Goal: Task Accomplishment & Management: Manage account settings

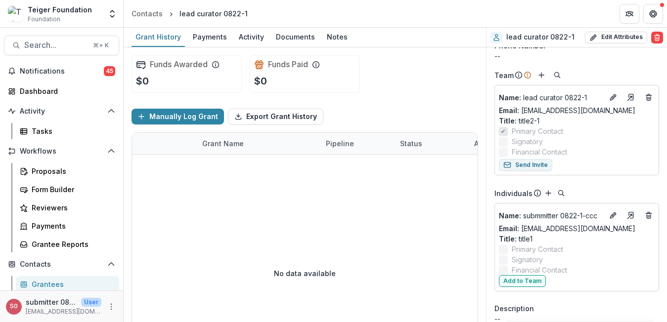
scroll to position [84, 0]
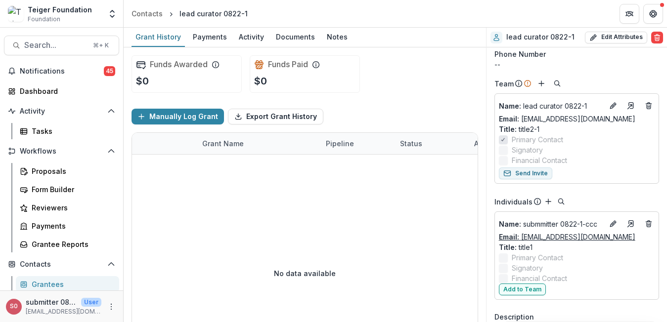
click at [578, 236] on link "Email: email1@dummy.com" at bounding box center [567, 237] width 136 height 10
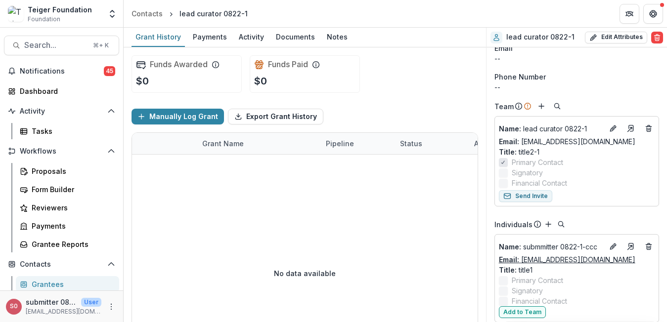
scroll to position [67, 0]
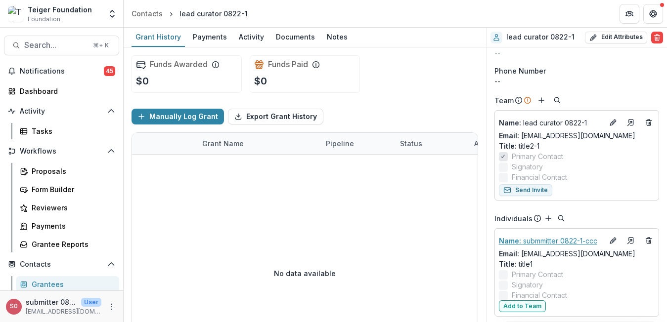
click at [576, 241] on p "Name : submmitter 0822-1-ccc" at bounding box center [551, 241] width 104 height 10
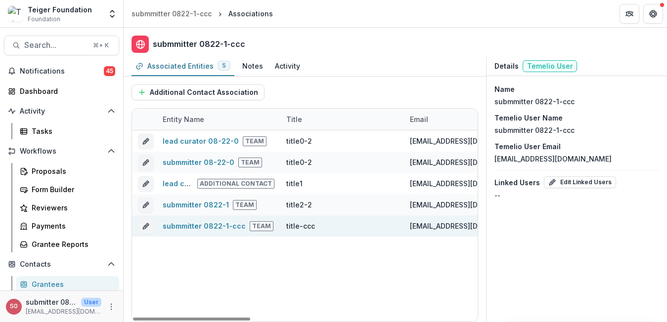
click at [466, 223] on div "[EMAIL_ADDRESS][DOMAIN_NAME]" at bounding box center [466, 226] width 112 height 10
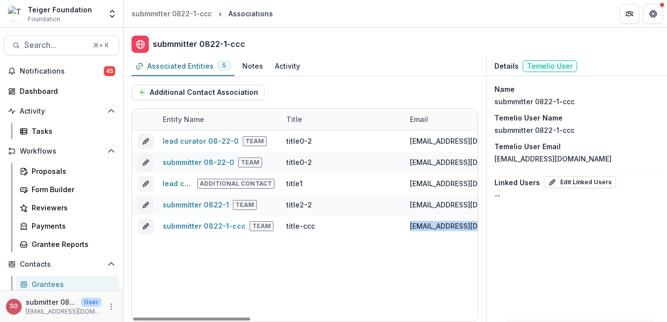
click at [458, 269] on div "lead curator 08-22-0 Team title0-2 email1@dummy.com No No submmitter 08-22-0 Te…" at bounding box center [639, 226] width 1014 height 191
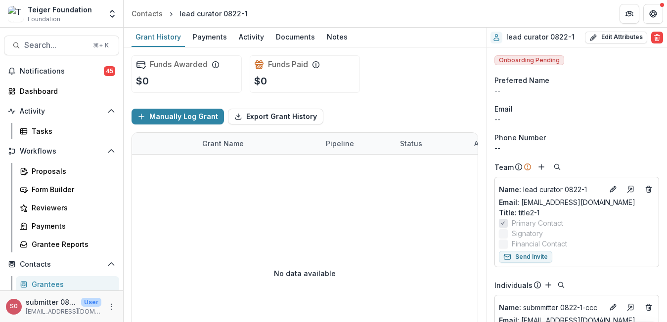
scroll to position [66, 0]
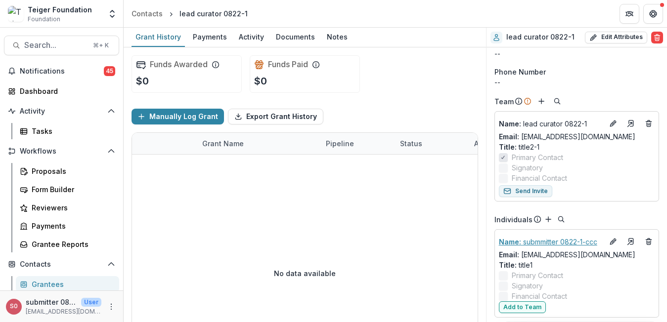
click at [559, 244] on p "Name : submmitter 0822-1-ccc" at bounding box center [551, 242] width 104 height 10
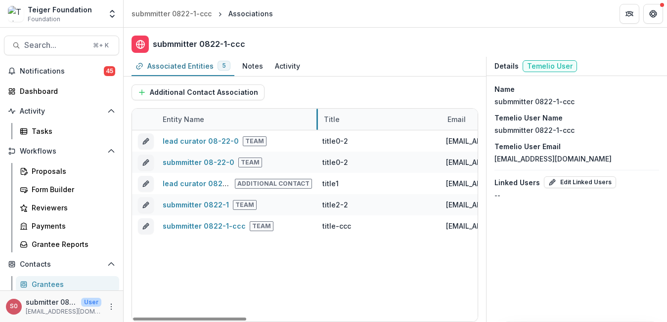
drag, startPoint x: 280, startPoint y: 120, endPoint x: 322, endPoint y: 120, distance: 42.0
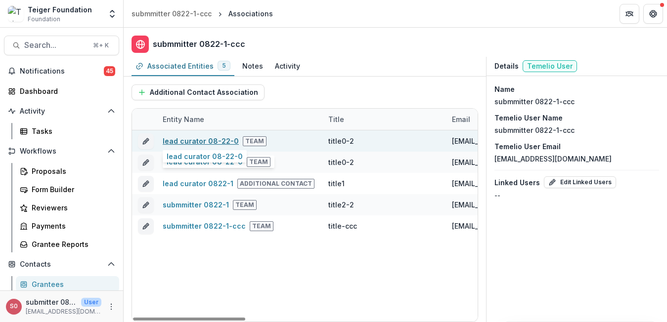
click at [195, 142] on link "lead curator 08-22-0" at bounding box center [201, 141] width 76 height 8
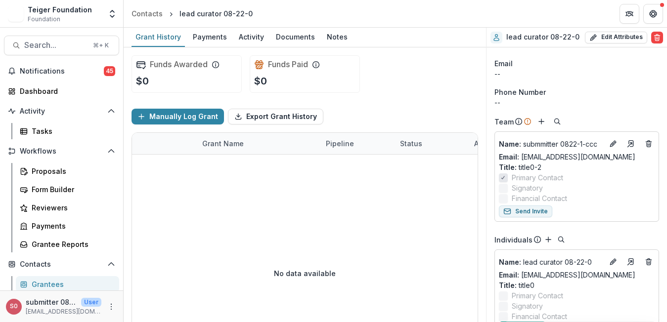
scroll to position [50, 0]
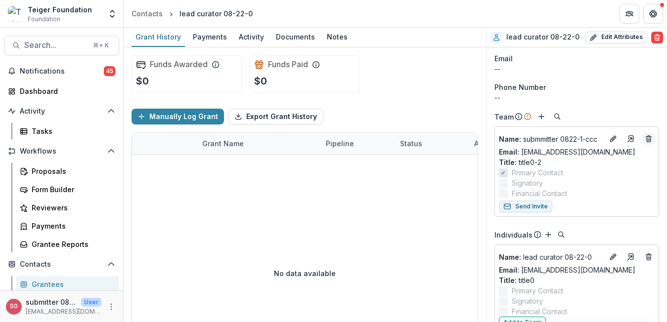
click at [649, 139] on line "Deletes" at bounding box center [649, 140] width 0 height 2
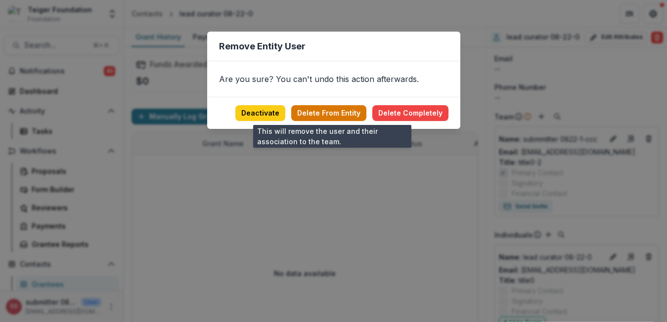
click at [358, 112] on button "Delete From Entity" at bounding box center [328, 113] width 75 height 16
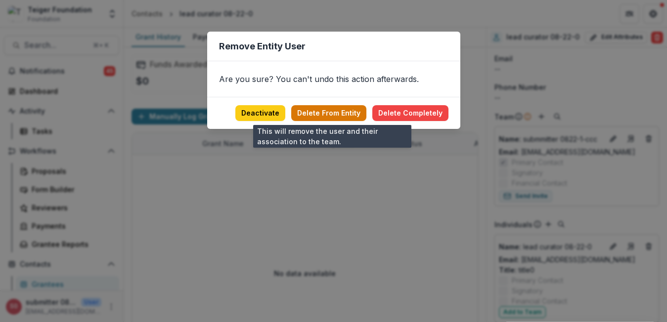
click at [338, 111] on button "Delete From Entity" at bounding box center [328, 113] width 75 height 16
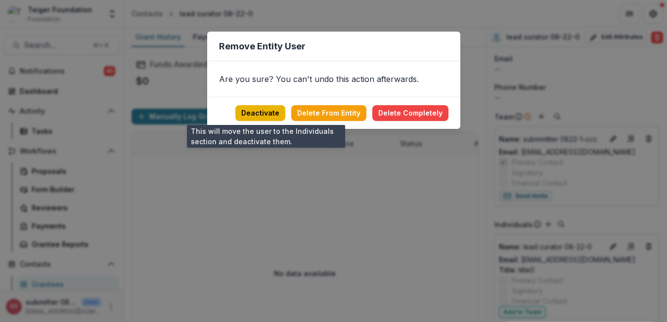
click at [273, 110] on button "Deactivate" at bounding box center [260, 113] width 50 height 16
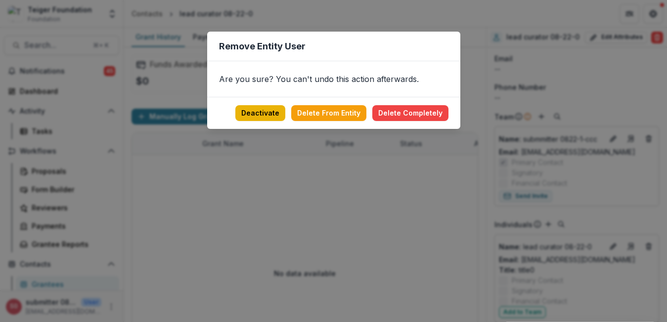
click at [273, 110] on button "Deactivate" at bounding box center [260, 113] width 50 height 16
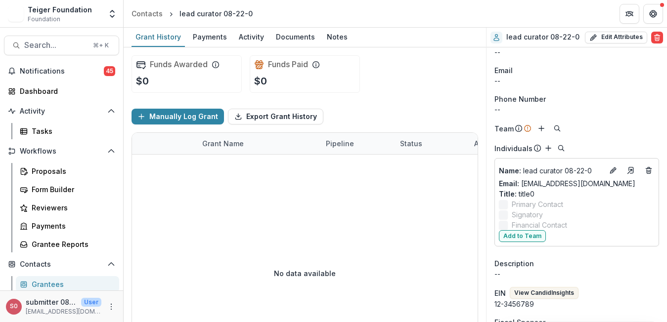
scroll to position [38, 0]
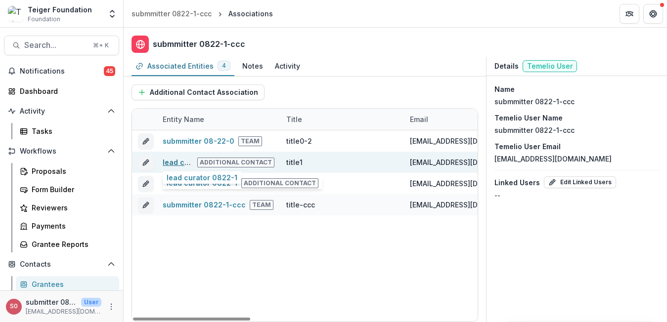
click at [177, 165] on link "lead curator 0822-1" at bounding box center [198, 162] width 71 height 8
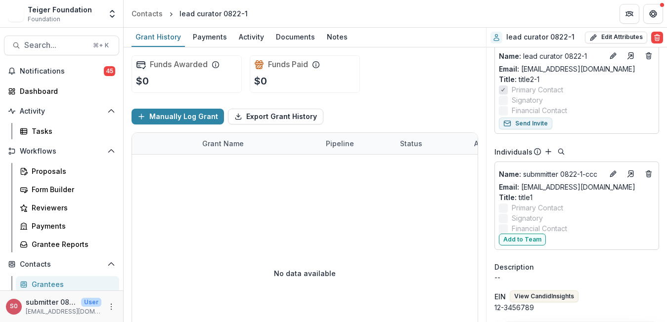
scroll to position [133, 0]
click at [645, 177] on icon "Deletes" at bounding box center [649, 175] width 8 height 8
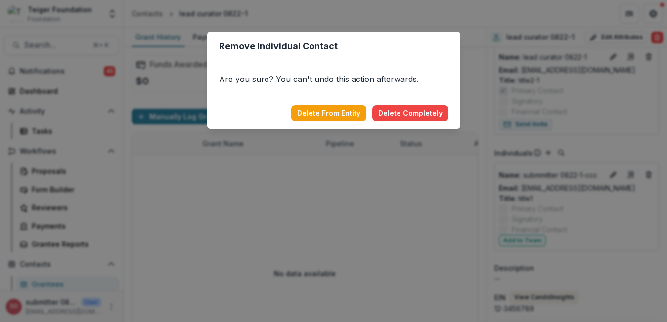
click at [351, 182] on div "Remove Individual Contact Are you sure? You can't undo this action afterwards. …" at bounding box center [333, 161] width 667 height 322
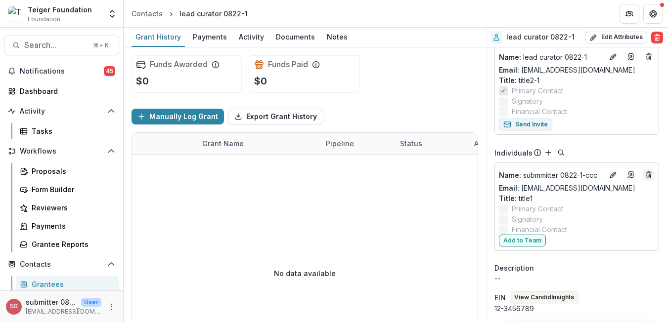
click at [645, 177] on icon "Deletes" at bounding box center [649, 175] width 8 height 8
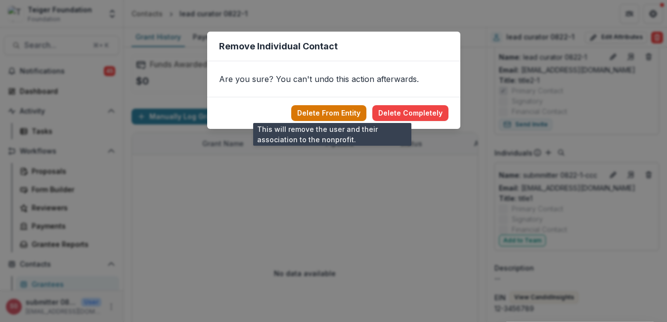
click at [348, 112] on button "Delete From Entity" at bounding box center [328, 113] width 75 height 16
